Goal: Find specific page/section: Find specific page/section

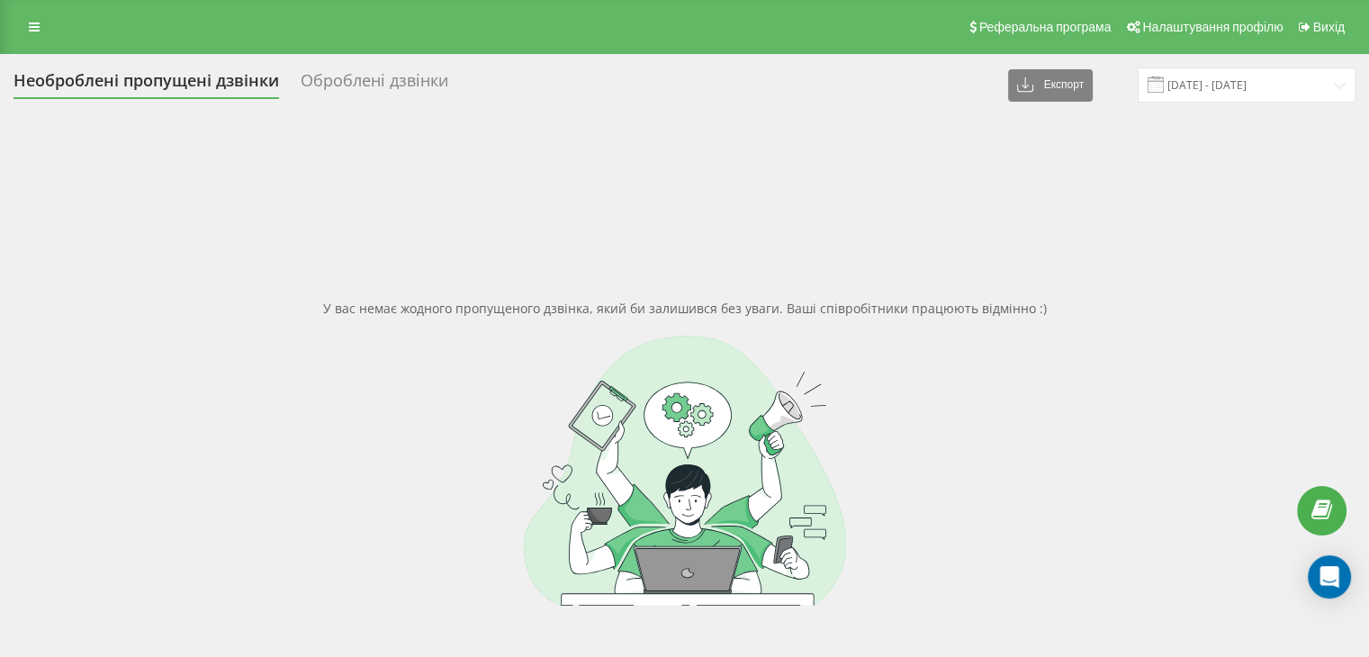
click at [37, 42] on div "Реферальна програма Налаштування профілю Вихід" at bounding box center [684, 27] width 1369 height 54
click at [40, 35] on link at bounding box center [34, 26] width 32 height 25
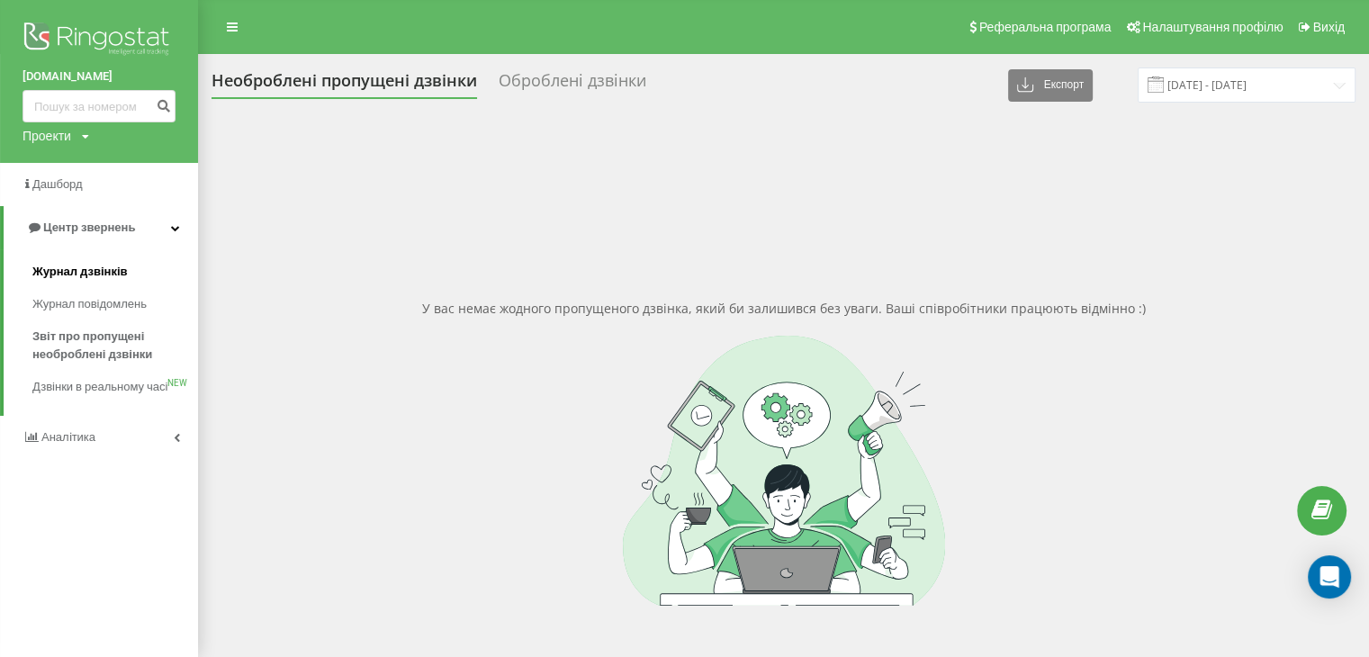
click at [58, 268] on span "Журнал дзвінків" at bounding box center [79, 272] width 95 height 18
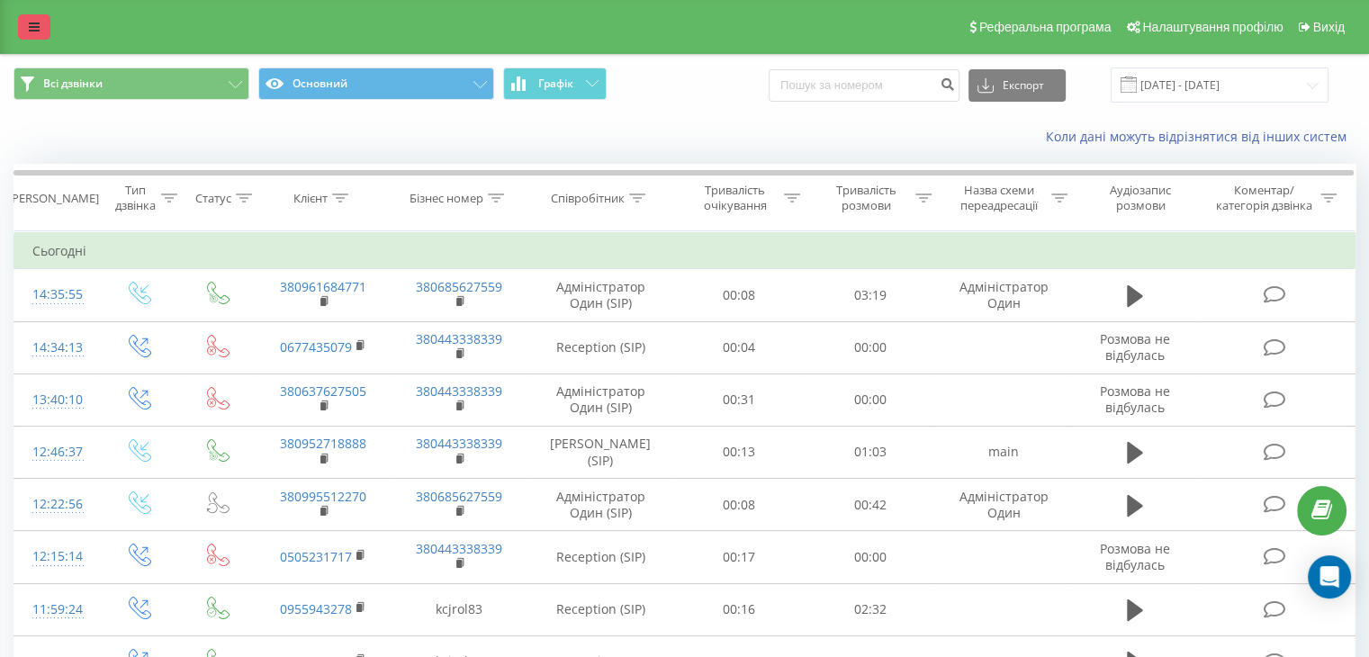
click at [34, 30] on icon at bounding box center [34, 27] width 11 height 13
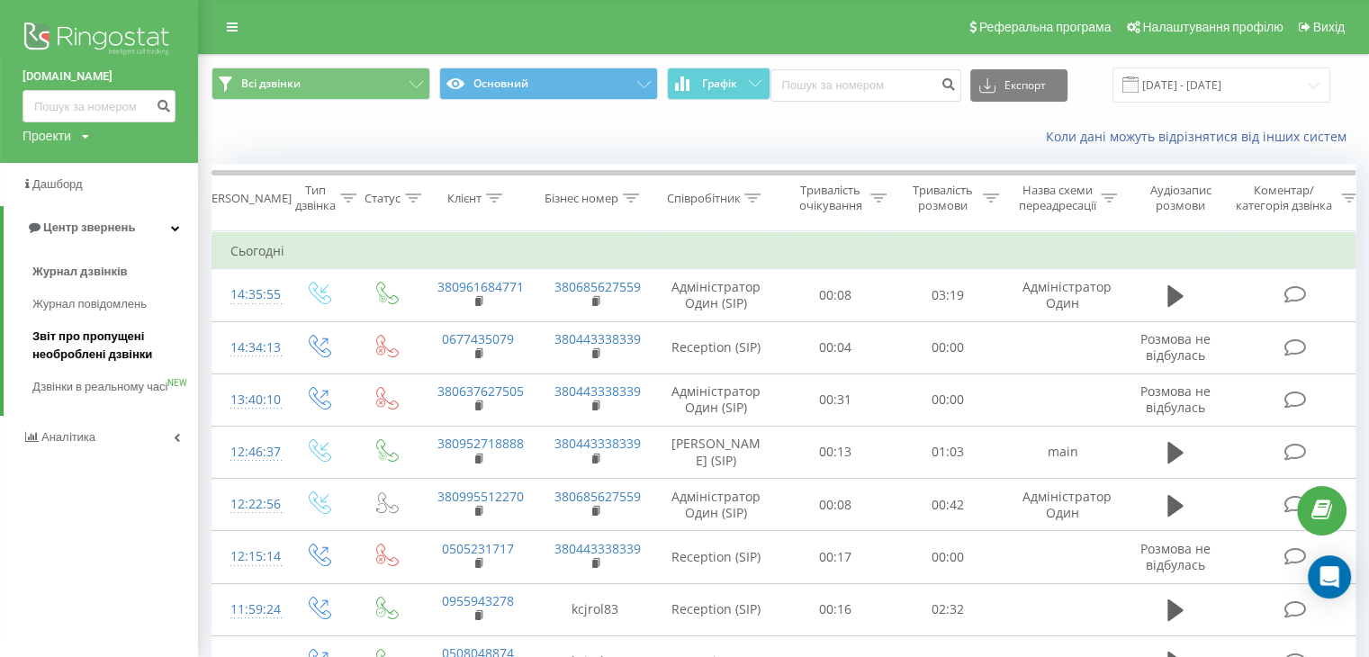
click at [112, 370] on link "Звіт про пропущені необроблені дзвінки" at bounding box center [115, 346] width 166 height 50
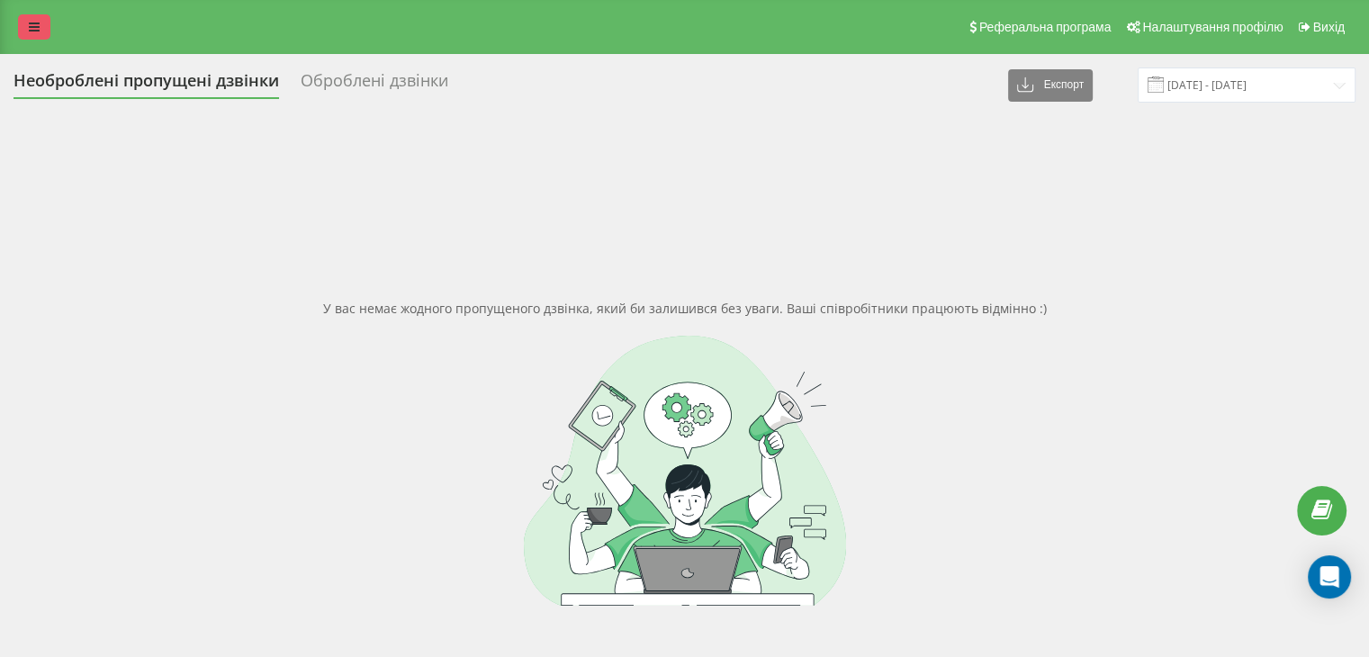
click at [47, 28] on link at bounding box center [34, 26] width 32 height 25
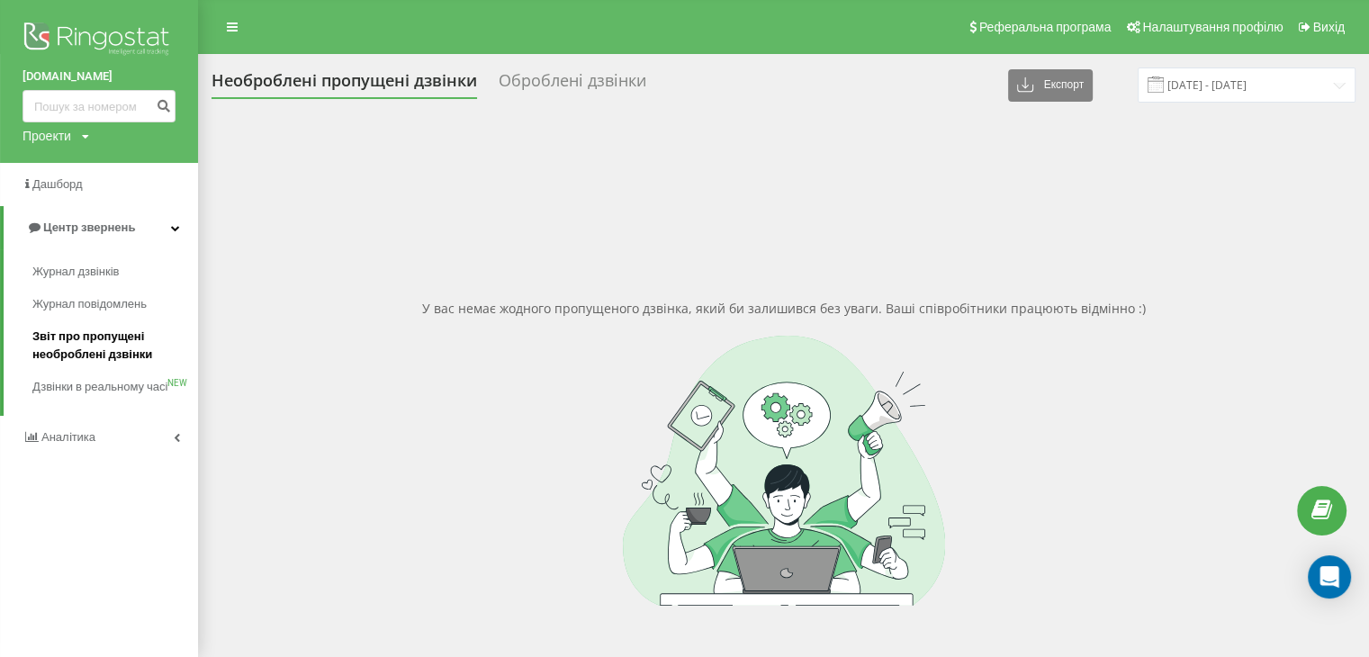
click at [86, 329] on span "Звіт про пропущені необроблені дзвінки" at bounding box center [110, 346] width 157 height 36
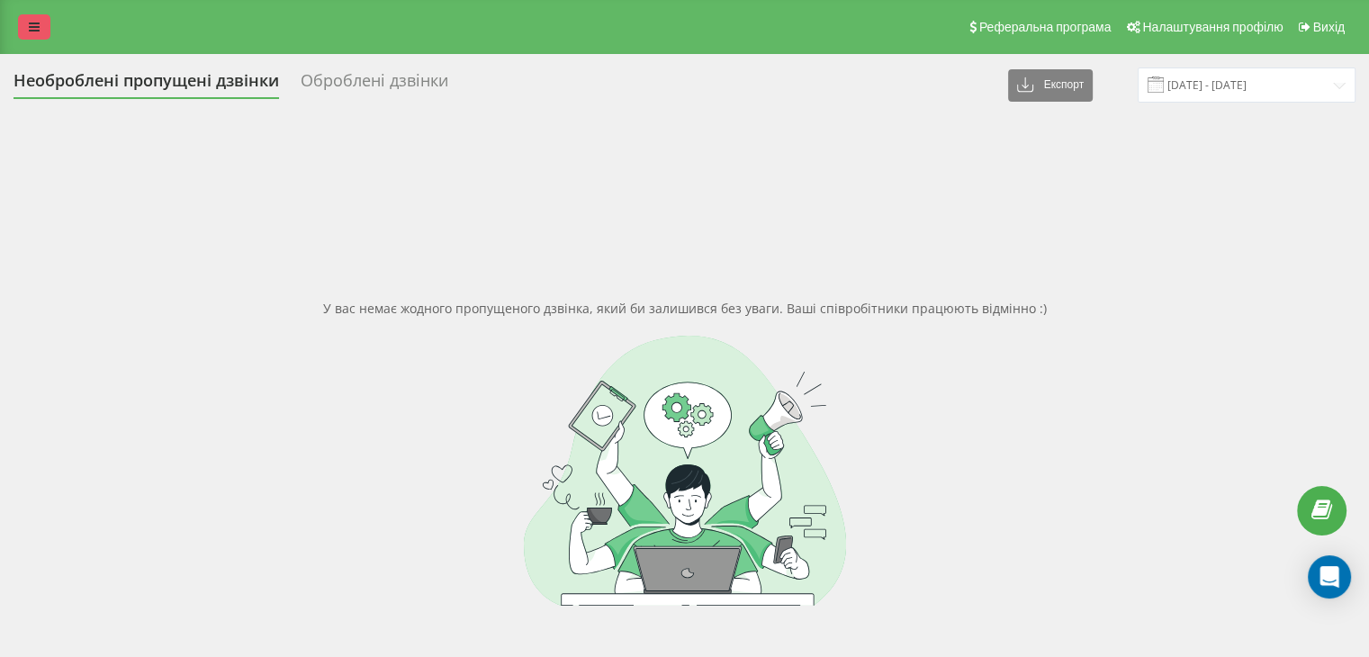
click at [40, 36] on link at bounding box center [34, 26] width 32 height 25
